Goal: Information Seeking & Learning: Learn about a topic

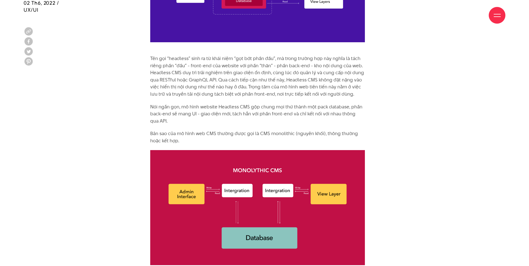
scroll to position [695, 0]
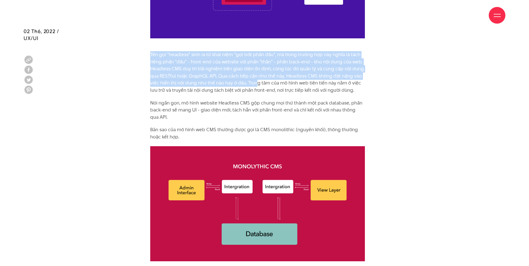
drag, startPoint x: 141, startPoint y: 52, endPoint x: 257, endPoint y: 83, distance: 120.6
click at [258, 83] on p "Tên gọi “headless” sinh ra từ khái niệm “gọt bớt phần đầu”, mà trong trường hợp…" at bounding box center [257, 72] width 215 height 43
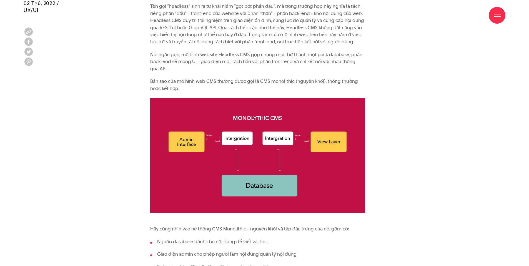
scroll to position [750, 0]
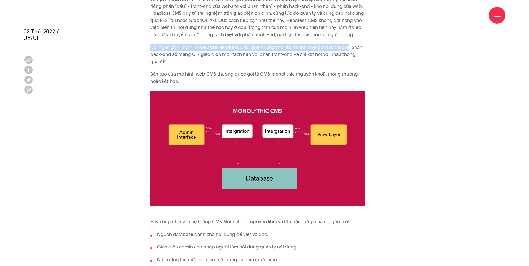
drag, startPoint x: 143, startPoint y: 48, endPoint x: 347, endPoint y: 44, distance: 203.8
click at [341, 48] on p "Nói ngắn gọn, mô hình website Headless CMS gộp chung mọi thứ thành một pack dat…" at bounding box center [257, 54] width 215 height 21
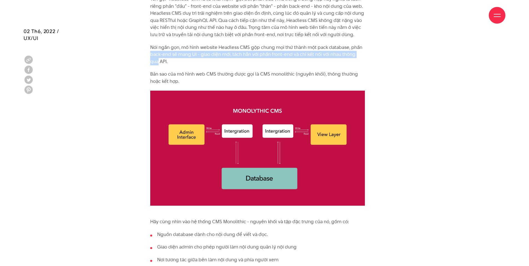
drag, startPoint x: 150, startPoint y: 55, endPoint x: 371, endPoint y: 55, distance: 221.2
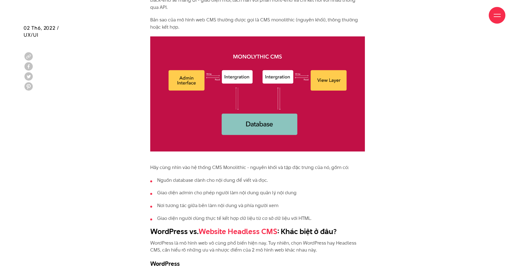
scroll to position [806, 0]
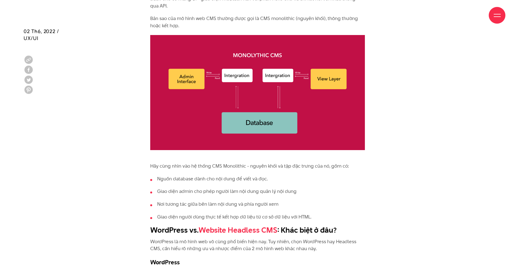
drag, startPoint x: 159, startPoint y: 17, endPoint x: 239, endPoint y: 21, distance: 79.9
click at [239, 21] on div "Giới thiệu Dự án Dịch vụ Góc nhìn Liên hệ" at bounding box center [265, 15] width 482 height 31
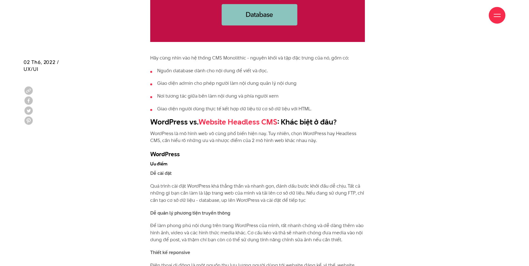
scroll to position [945, 0]
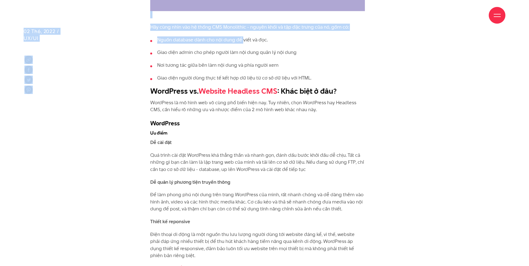
drag, startPoint x: 149, startPoint y: 27, endPoint x: 242, endPoint y: 32, distance: 93.8
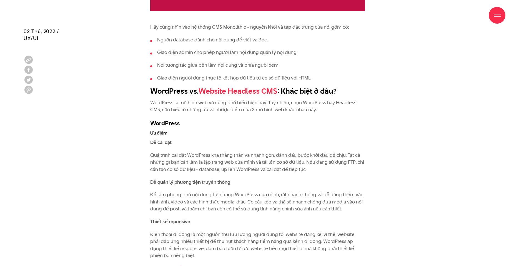
click at [250, 37] on li "Nguồn database dành cho nội dung để viết và đọc." at bounding box center [257, 39] width 215 height 7
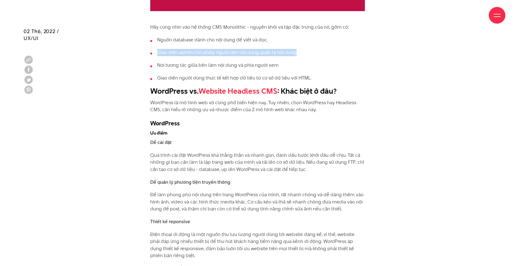
drag, startPoint x: 160, startPoint y: 51, endPoint x: 307, endPoint y: 53, distance: 147.0
click at [307, 53] on li "Giao diện admin cho phép người làm nội dung quản lý nội dung" at bounding box center [257, 52] width 215 height 7
click at [308, 53] on li "Giao diện admin cho phép người làm nội dung quản lý nội dung" at bounding box center [257, 52] width 215 height 7
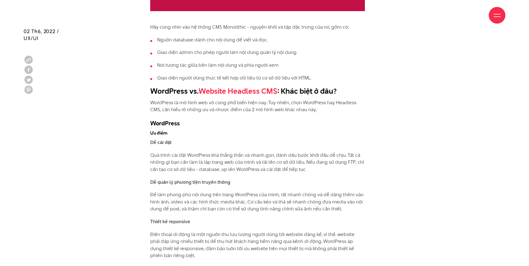
click at [319, 71] on ul "Nguồn database dành cho nội dung để viết và đọc. Giao diện admin cho phép người…" at bounding box center [257, 58] width 215 height 45
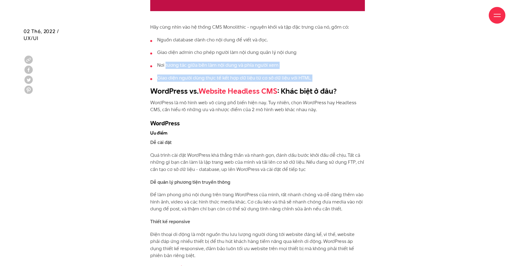
drag, startPoint x: 319, startPoint y: 71, endPoint x: 170, endPoint y: 63, distance: 148.9
click at [170, 63] on ul "Nguồn database dành cho nội dung để viết và đọc. Giao diện admin cho phép người…" at bounding box center [257, 58] width 215 height 45
click at [170, 63] on li "Nơi tương tác giữa bên làm nội dung và phía người xem" at bounding box center [257, 65] width 215 height 7
drag, startPoint x: 160, startPoint y: 73, endPoint x: 319, endPoint y: 78, distance: 159.0
click at [319, 78] on ul "Nguồn database dành cho nội dung để viết và đọc. Giao diện admin cho phép người…" at bounding box center [257, 58] width 215 height 45
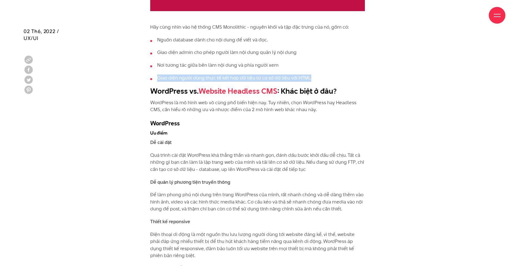
click at [319, 78] on li "Giao diện người dùng thực tế kết hợp dữ liệu từ cơ sở dữ liệu với HTML." at bounding box center [257, 77] width 215 height 7
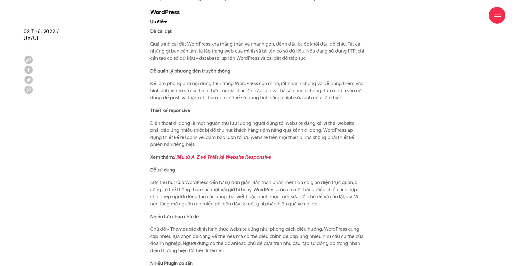
scroll to position [1001, 0]
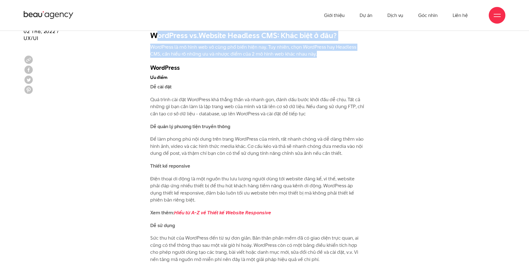
drag, startPoint x: 155, startPoint y: 39, endPoint x: 316, endPoint y: 53, distance: 162.1
click at [316, 53] on p "WordPress là mô hình web vô cùng phổ biến hiện nay. Tuy nhiên, chọn WordPress h…" at bounding box center [257, 51] width 215 height 14
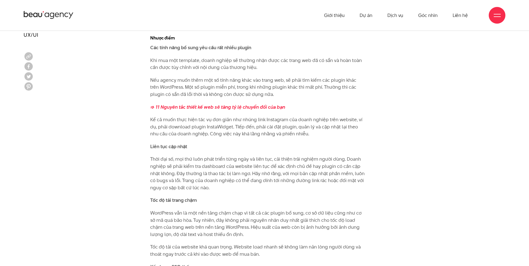
scroll to position [1418, 0]
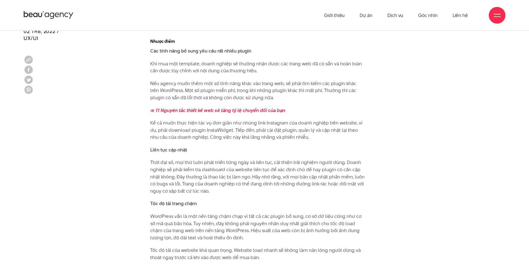
click at [151, 60] on p "Khi mua một template, doanh nghiệp sẽ thường nhận được các trang web đã có sẵn …" at bounding box center [257, 67] width 215 height 14
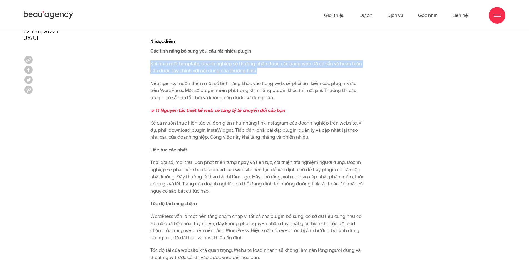
drag, startPoint x: 149, startPoint y: 57, endPoint x: 274, endPoint y: 63, distance: 124.7
click at [274, 63] on p "Khi mua một template, doanh nghiệp sẽ thường nhận được các trang web đã có sẵn …" at bounding box center [257, 67] width 215 height 14
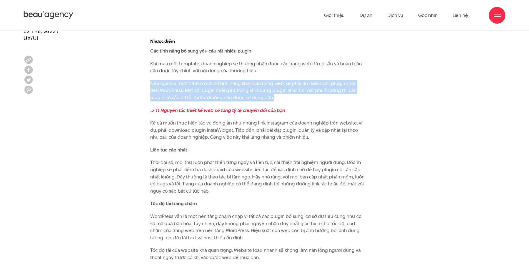
drag, startPoint x: 163, startPoint y: 74, endPoint x: 327, endPoint y: 91, distance: 164.4
click at [327, 91] on p "Nếu agency muốn thêm một số tính năng khác vào trang web, sẽ phải tìm kiếm các …" at bounding box center [257, 90] width 215 height 21
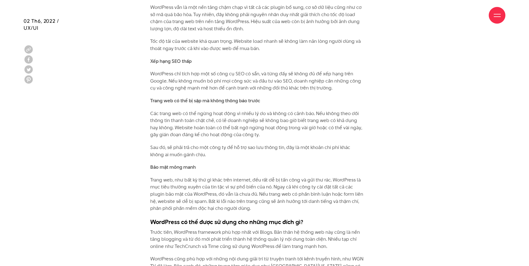
scroll to position [1640, 0]
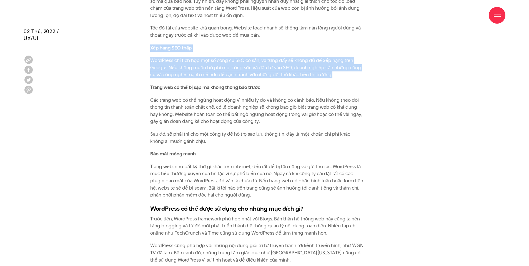
drag, startPoint x: 149, startPoint y: 41, endPoint x: 336, endPoint y: 67, distance: 189.1
click at [336, 67] on p "WordPress chỉ tích hợp một số công cụ SEO có sẵn, và từng đấy sẽ không đủ để xế…" at bounding box center [257, 67] width 215 height 21
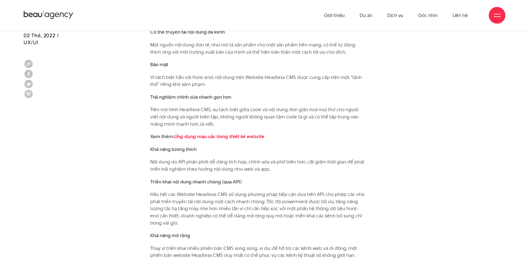
scroll to position [2057, 0]
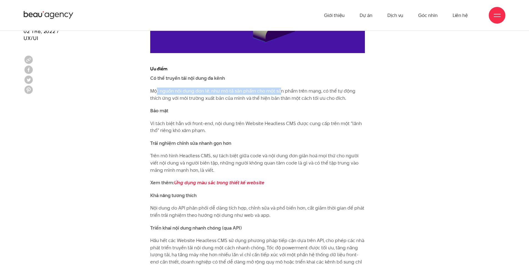
drag, startPoint x: 157, startPoint y: 79, endPoint x: 280, endPoint y: 82, distance: 122.9
click at [281, 88] on p "Một nguồn nội dung đơn lẻ, như mô tả sản phẩm cho một sản phẩm trên mạng, có th…" at bounding box center [257, 95] width 215 height 14
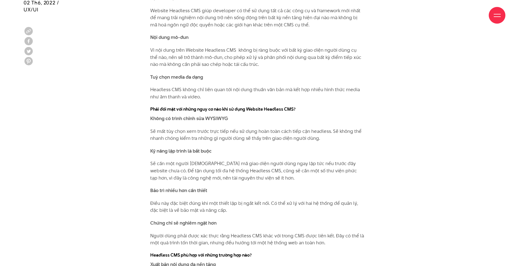
scroll to position [2390, 0]
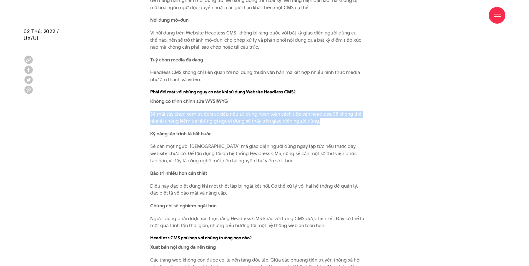
drag, startPoint x: 131, startPoint y: 105, endPoint x: 324, endPoint y: 112, distance: 193.8
click at [324, 112] on p "Sẽ mất tùy chọn xem trước trực tiếp nếu sử dụng hoàn toàn cách tiếp cận headles…" at bounding box center [257, 118] width 215 height 14
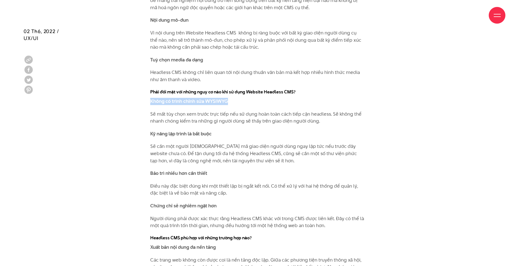
drag, startPoint x: 134, startPoint y: 95, endPoint x: 237, endPoint y: 90, distance: 103.5
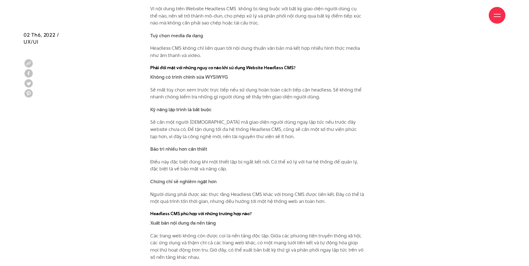
scroll to position [2418, 0]
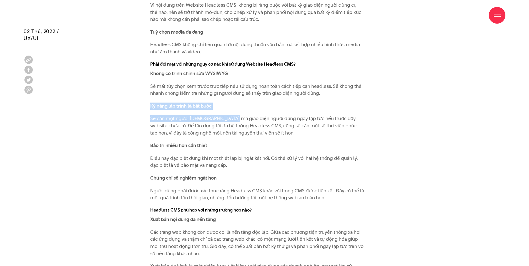
drag, startPoint x: 136, startPoint y: 96, endPoint x: 227, endPoint y: 103, distance: 91.4
drag, startPoint x: 143, startPoint y: 100, endPoint x: 198, endPoint y: 104, distance: 55.2
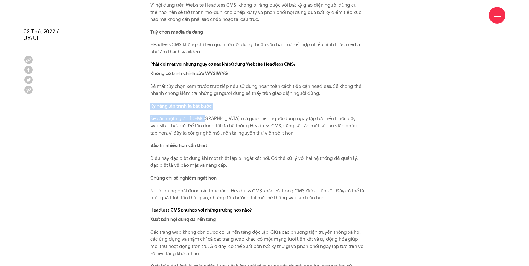
drag, startPoint x: 198, startPoint y: 104, endPoint x: 181, endPoint y: 107, distance: 17.5
click at [151, 115] on p "Sẽ cần một người [DEMOGRAPHIC_DATA] mã giao diện người dùng ngay lập tức nếu tr…" at bounding box center [257, 125] width 215 height 21
drag, startPoint x: 145, startPoint y: 113, endPoint x: 223, endPoint y: 112, distance: 77.6
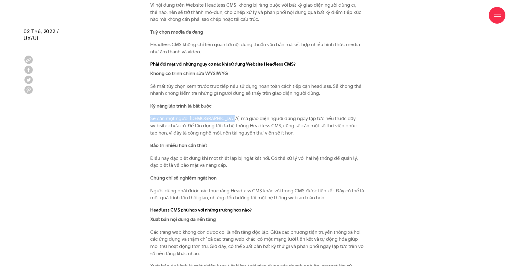
click at [223, 115] on p "Sẽ cần một người [DEMOGRAPHIC_DATA] mã giao diện người dùng ngay lập tức nếu tr…" at bounding box center [257, 125] width 215 height 21
drag, startPoint x: 147, startPoint y: 111, endPoint x: 236, endPoint y: 111, distance: 88.7
drag, startPoint x: 236, startPoint y: 111, endPoint x: 218, endPoint y: 109, distance: 17.9
click at [218, 115] on p "Sẽ cần một người [DEMOGRAPHIC_DATA] mã giao diện người dùng ngay lập tức nếu tr…" at bounding box center [257, 125] width 215 height 21
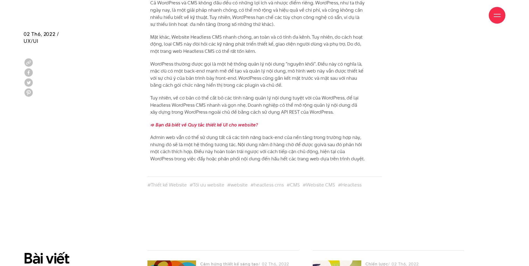
scroll to position [3169, 0]
